Goal: Navigation & Orientation: Find specific page/section

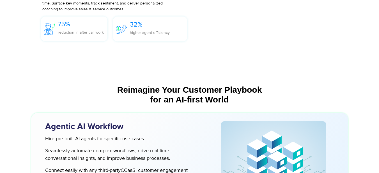
scroll to position [1318, 0]
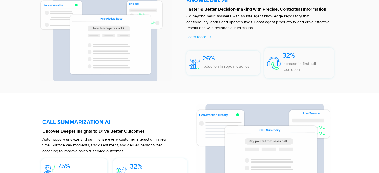
scroll to position [1150, 0]
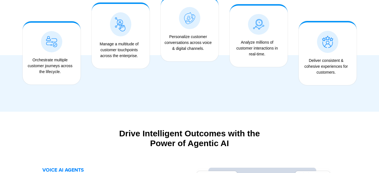
scroll to position [449, 0]
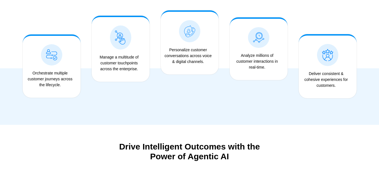
drag, startPoint x: 14, startPoint y: 33, endPoint x: 83, endPoint y: 64, distance: 75.7
